Goal: Find specific page/section: Find specific page/section

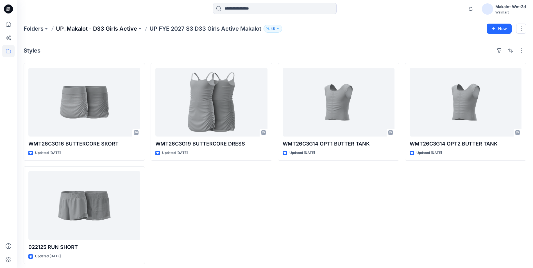
click at [121, 29] on p "UP_Makalot - D33 Girls Active" at bounding box center [96, 29] width 81 height 8
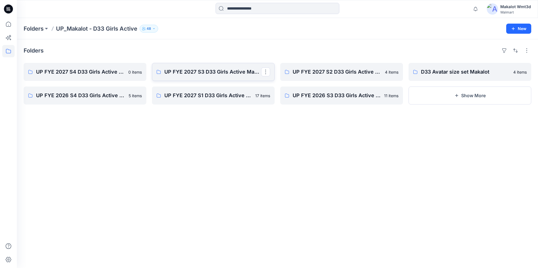
click at [203, 67] on link "UP FYE 2027 S3 D33 Girls Active Makalot" at bounding box center [213, 72] width 123 height 18
